Goal: Transaction & Acquisition: Purchase product/service

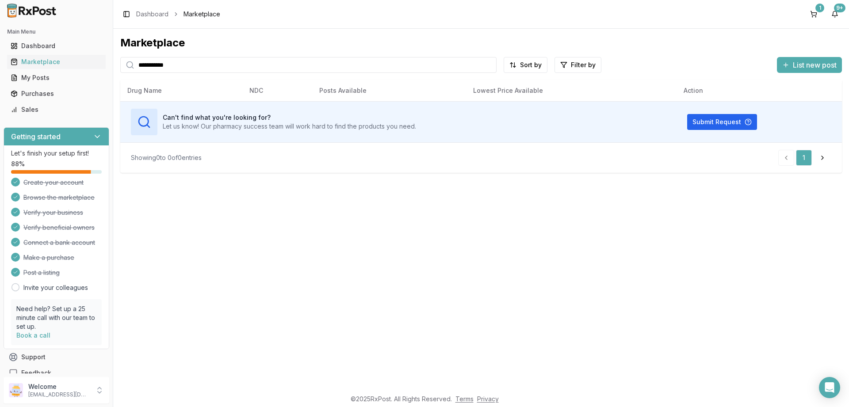
click at [210, 69] on input "**********" at bounding box center [308, 65] width 376 height 16
paste input "search"
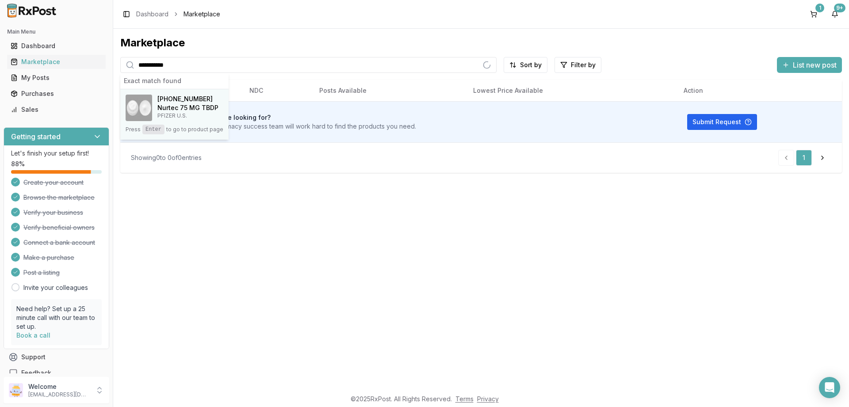
type input "**********"
click at [167, 121] on div "[PHONE_NUMBER] Nurtec 75 MG TBDP PFIZER U.S." at bounding box center [175, 108] width 98 height 27
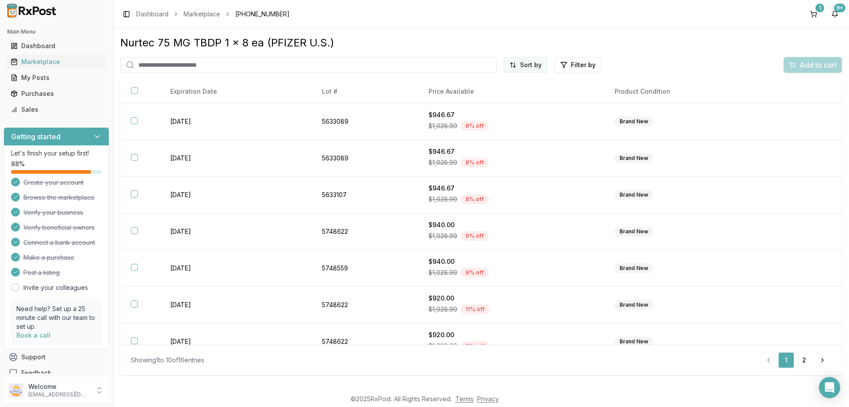
click at [530, 69] on html "Main Menu Dashboard Marketplace My Posts Purchases Sales Getting started Let's …" at bounding box center [424, 203] width 849 height 407
click at [491, 94] on div "Price (Low to High)" at bounding box center [504, 98] width 84 height 14
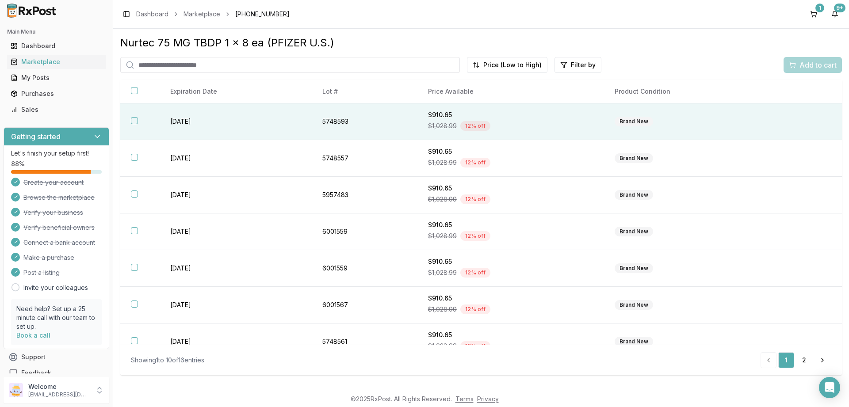
click at [134, 122] on button "button" at bounding box center [134, 120] width 7 height 7
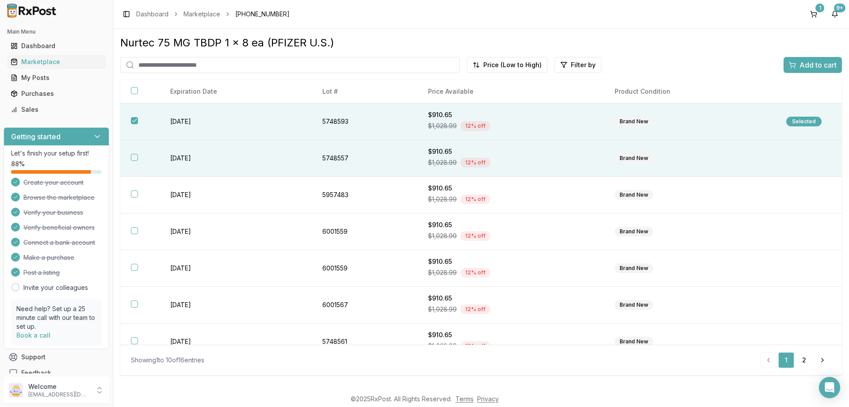
click at [135, 158] on button "button" at bounding box center [134, 157] width 7 height 7
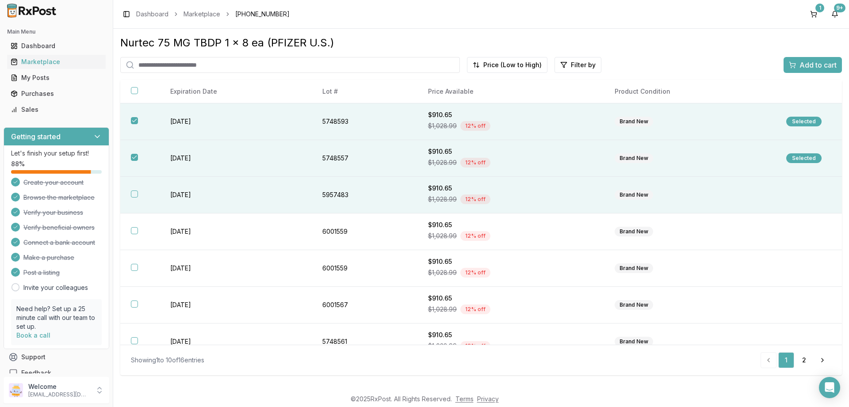
click at [133, 196] on button "button" at bounding box center [134, 194] width 7 height 7
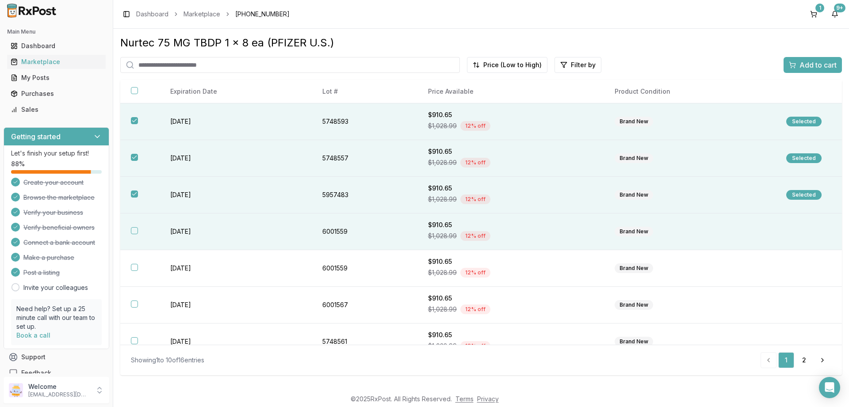
click at [134, 231] on button "button" at bounding box center [134, 230] width 7 height 7
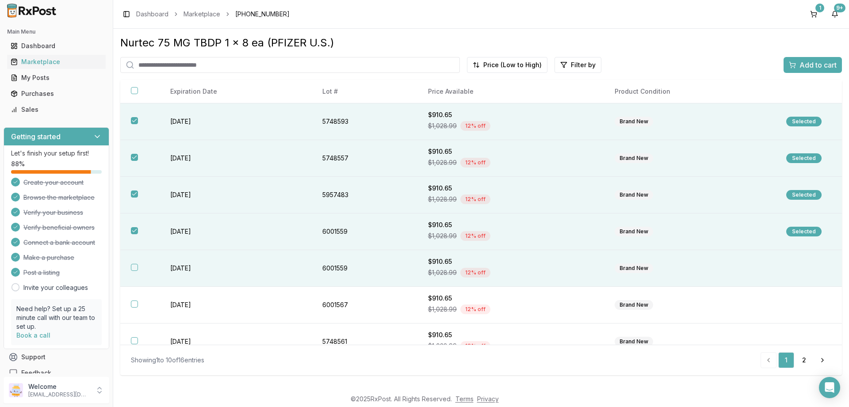
click at [132, 269] on button "button" at bounding box center [134, 267] width 7 height 7
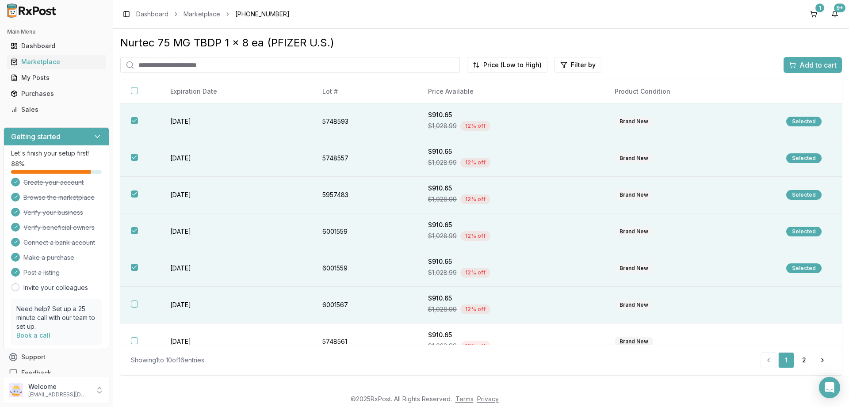
click at [134, 306] on button "button" at bounding box center [134, 304] width 7 height 7
click at [815, 64] on span "Add to cart" at bounding box center [818, 65] width 37 height 11
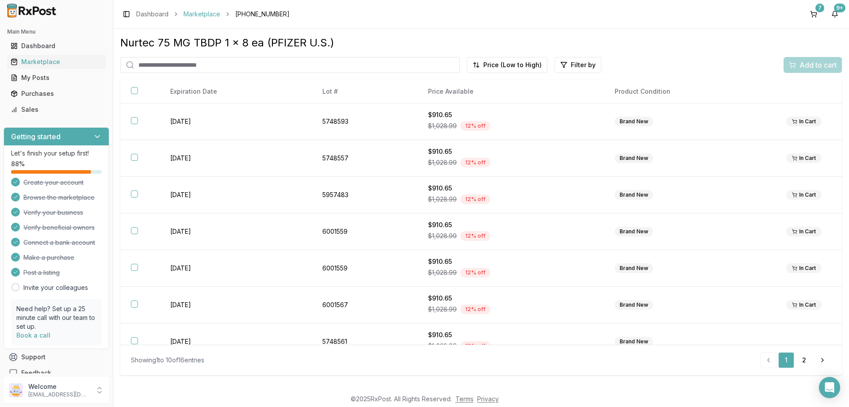
click at [202, 14] on link "Marketplace" at bounding box center [202, 14] width 37 height 9
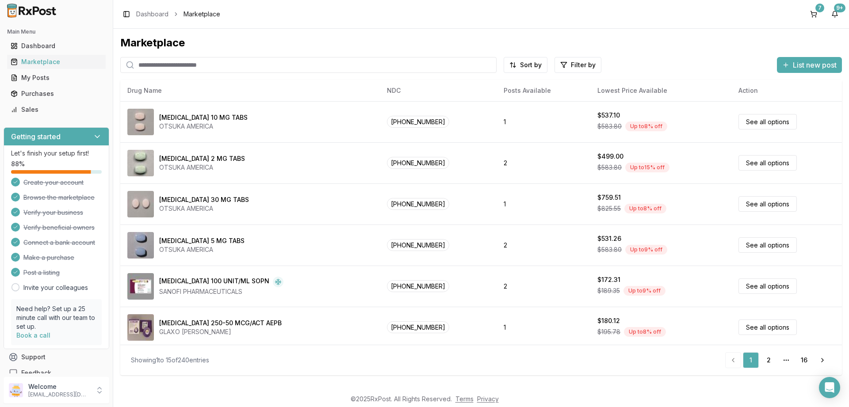
click at [167, 66] on input "search" at bounding box center [308, 65] width 376 height 16
type input "********"
